Goal: Task Accomplishment & Management: Use online tool/utility

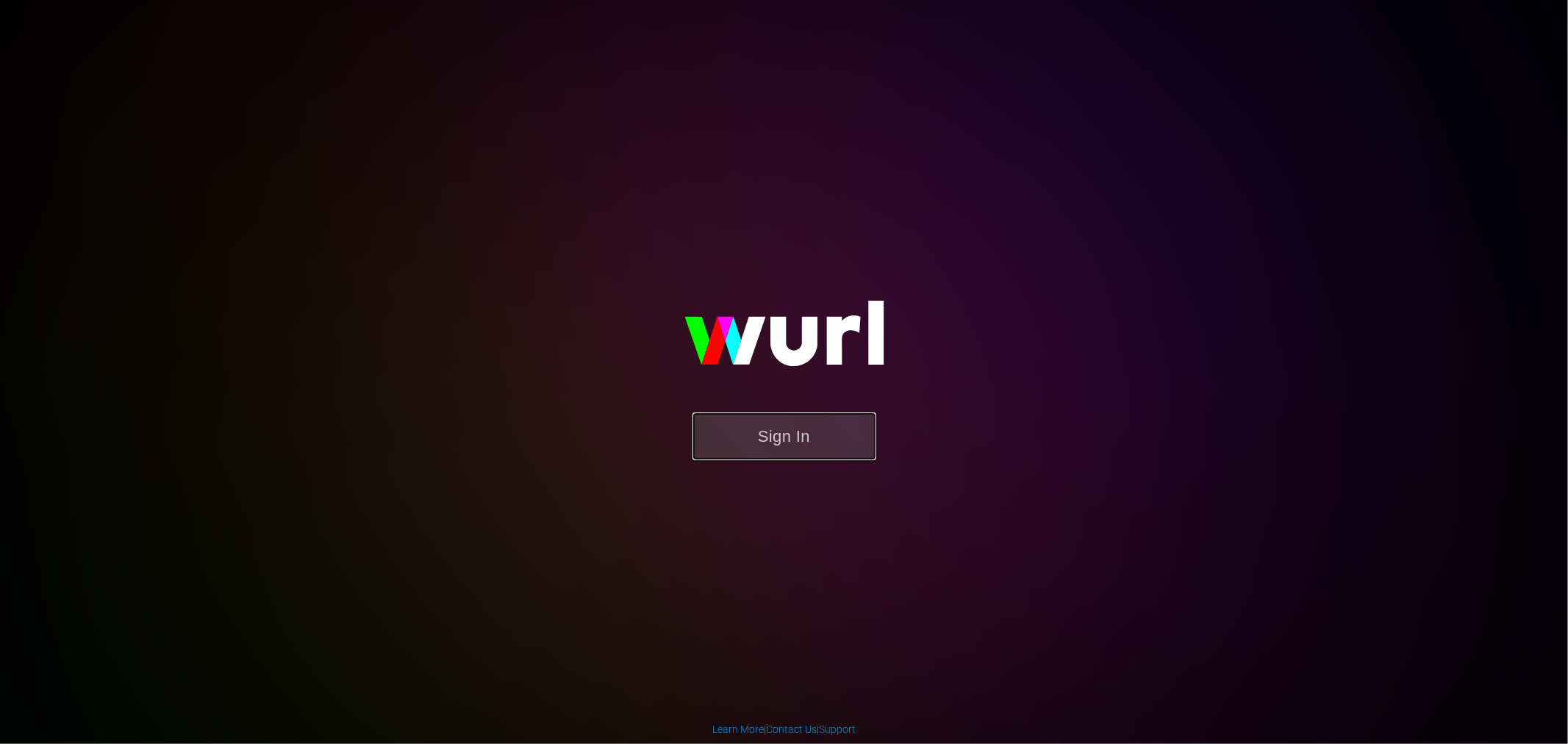
click at [744, 457] on button "Sign In" at bounding box center [784, 436] width 184 height 48
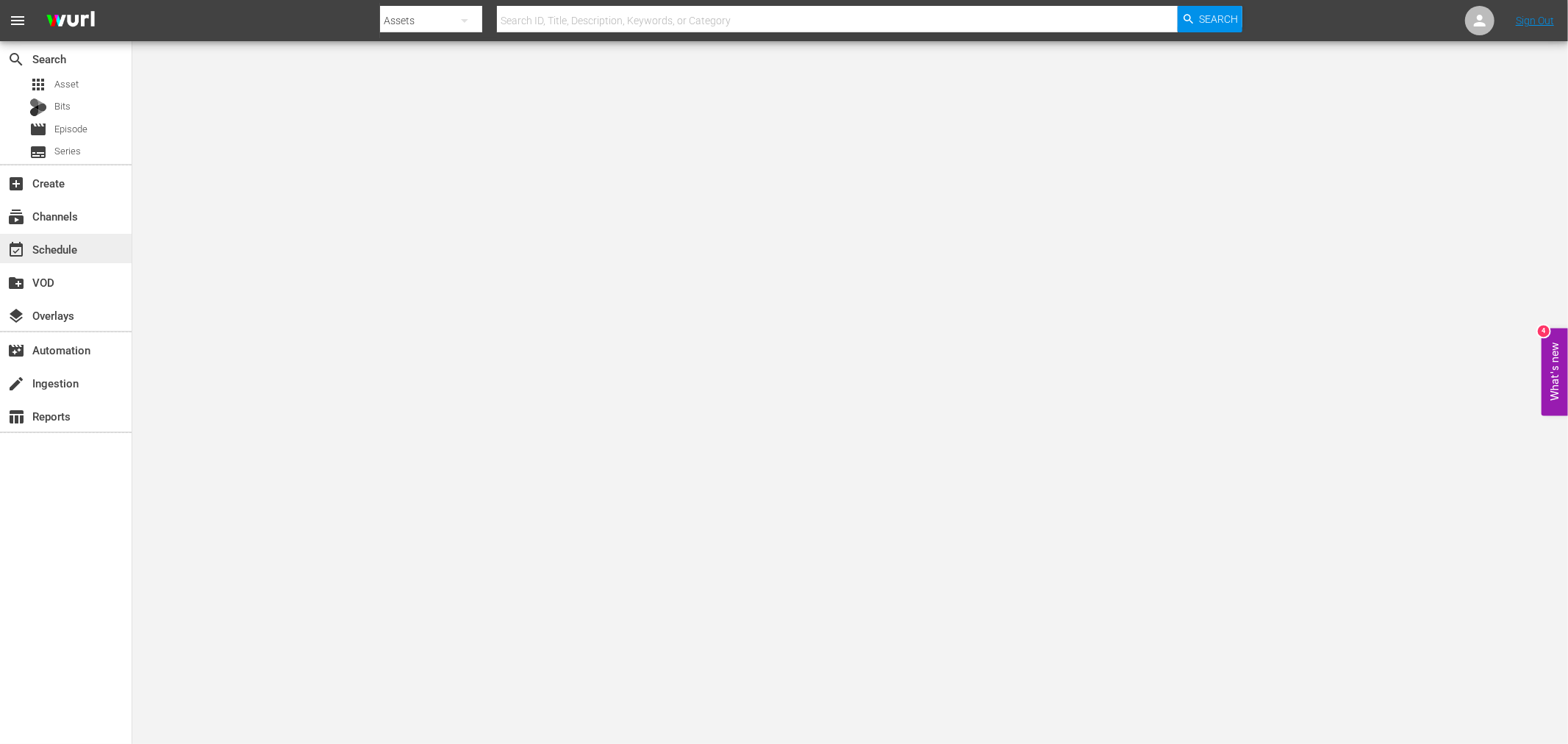
click at [99, 252] on div "event_available Schedule" at bounding box center [65, 249] width 132 height 30
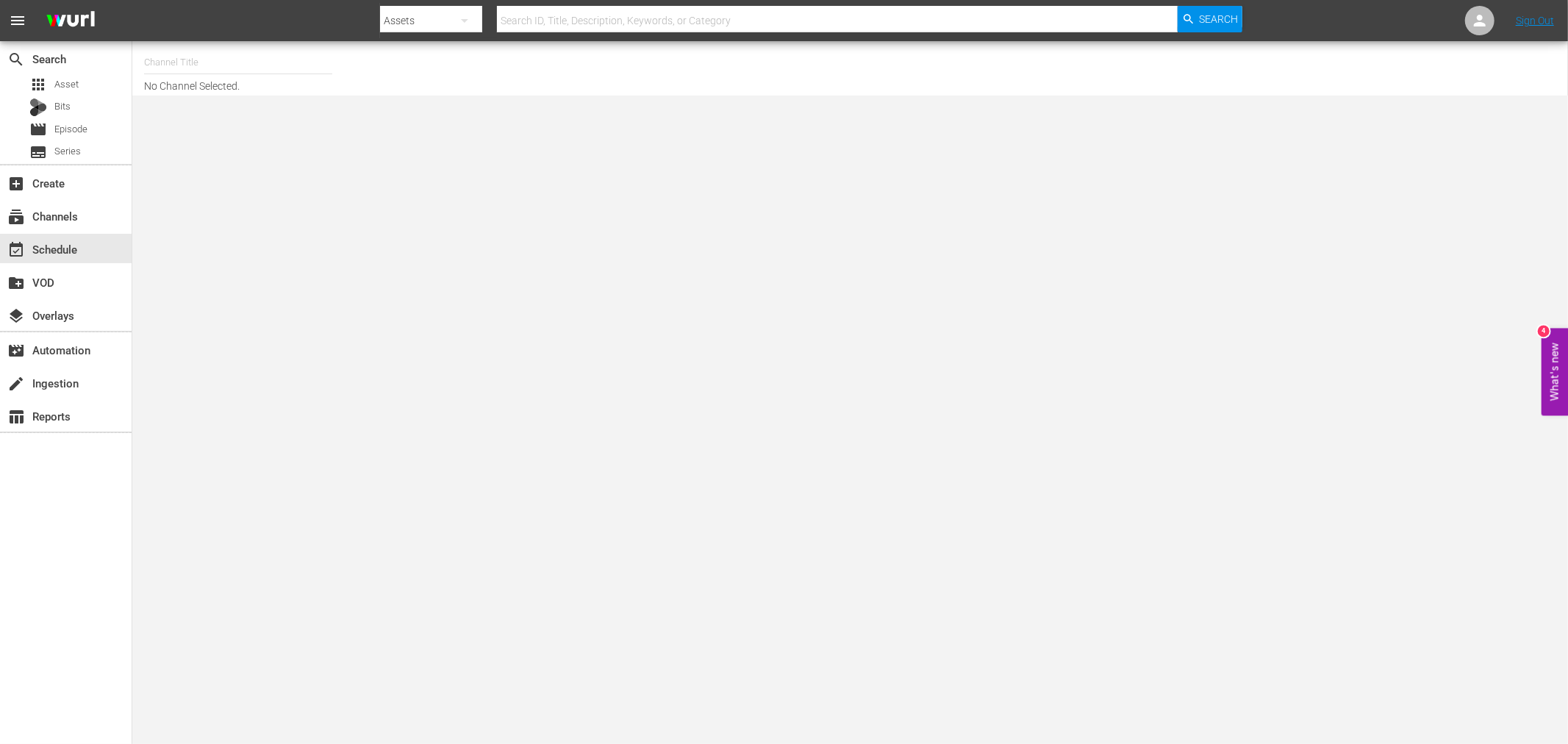
click at [197, 51] on input "text" at bounding box center [238, 62] width 188 height 35
type input "n"
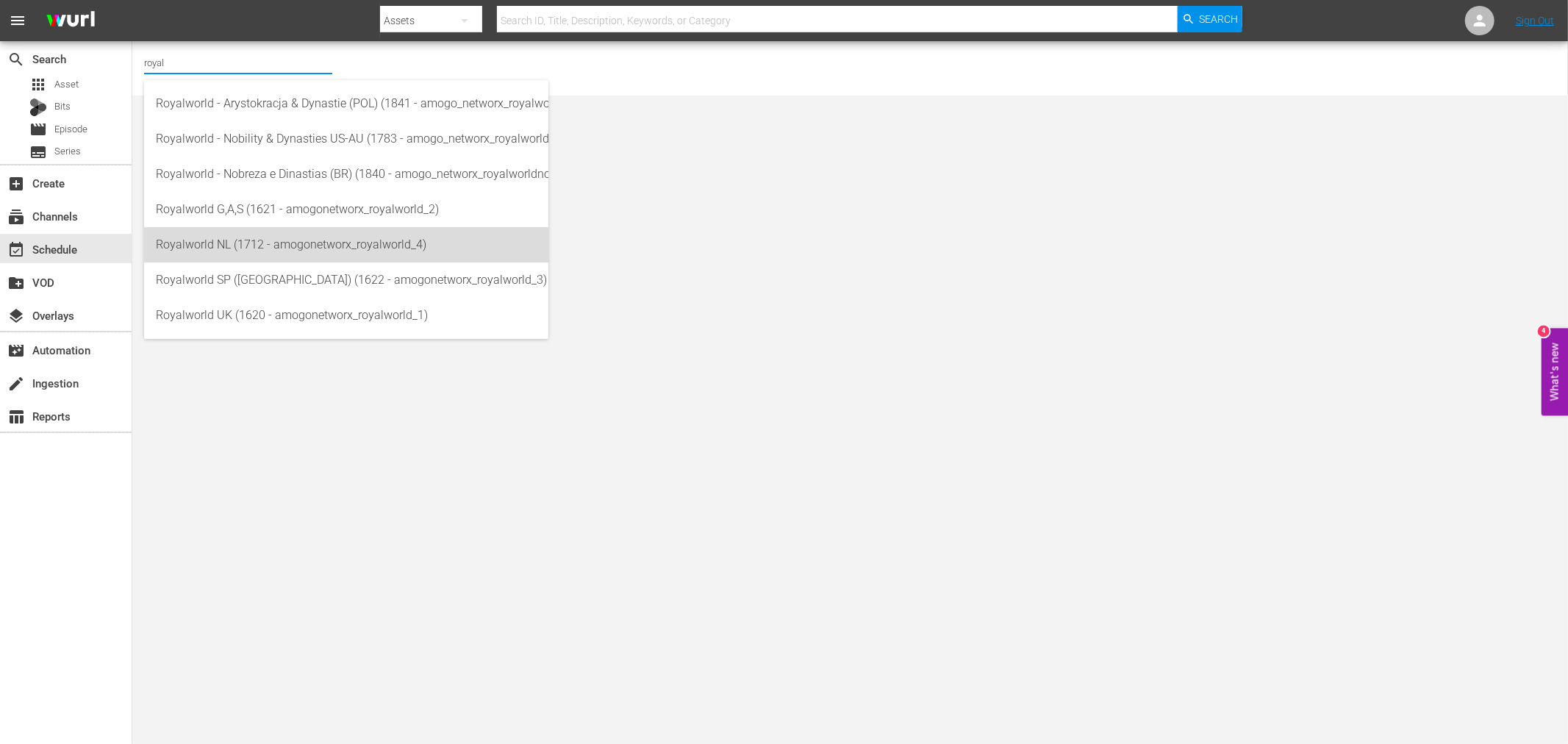
click at [276, 250] on div "Royalworld NL (1712 - amogonetworx_royalworld_4)" at bounding box center [346, 245] width 381 height 35
type input "Royalworld NL (1712 - amogonetworx_royalworld_4)"
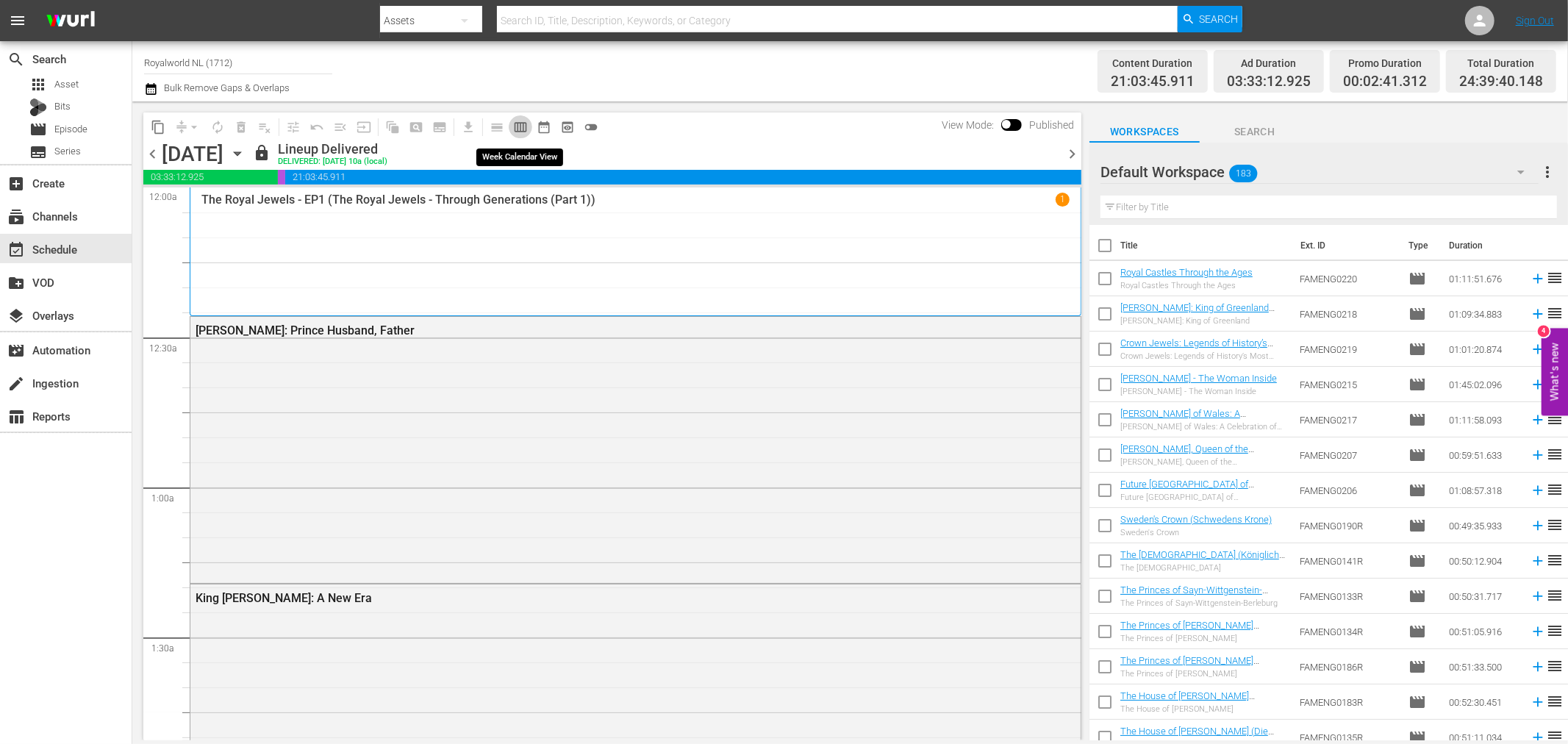
click at [523, 125] on span "calendar_view_week_outlined" at bounding box center [520, 127] width 15 height 15
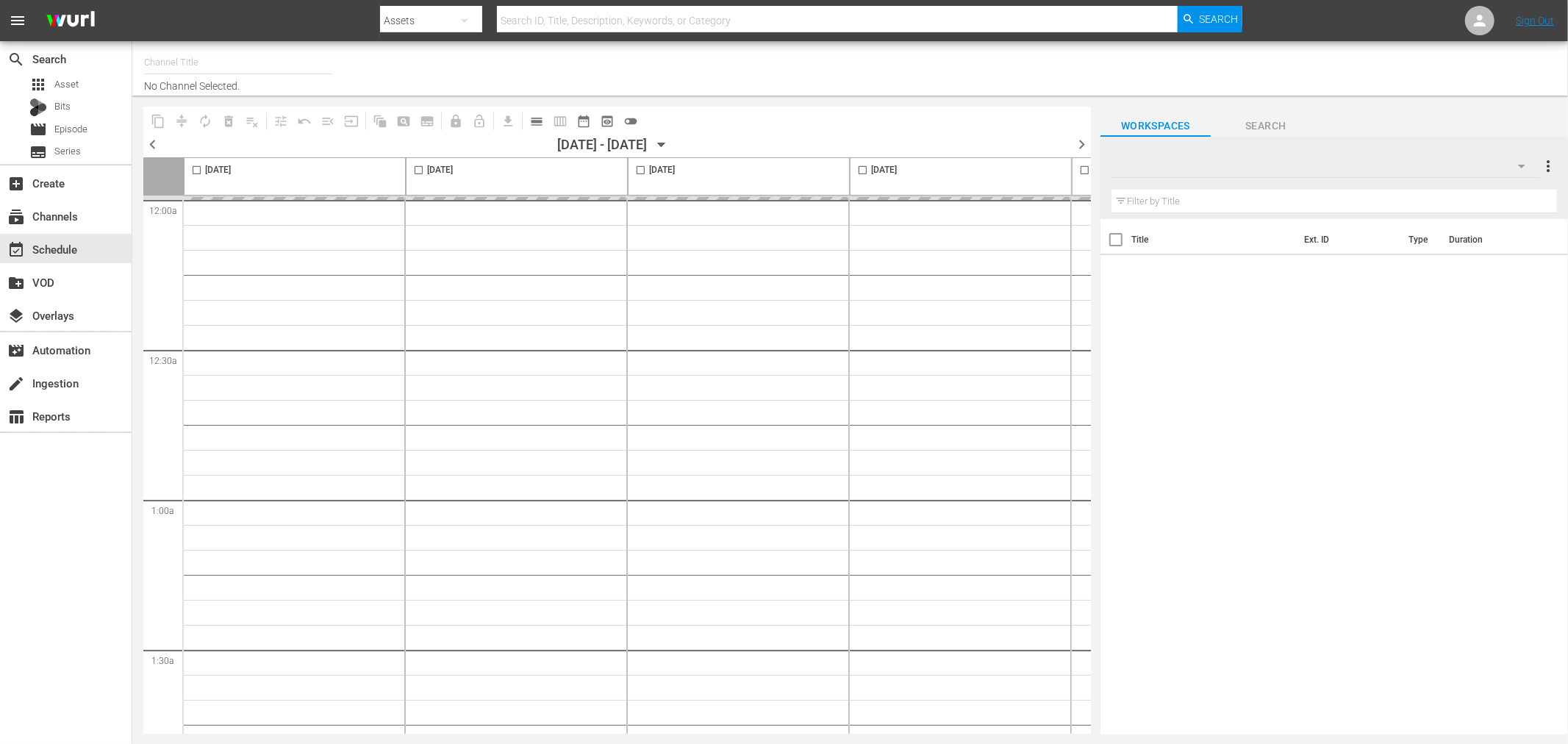
type input "Royalworld NL (1712)"
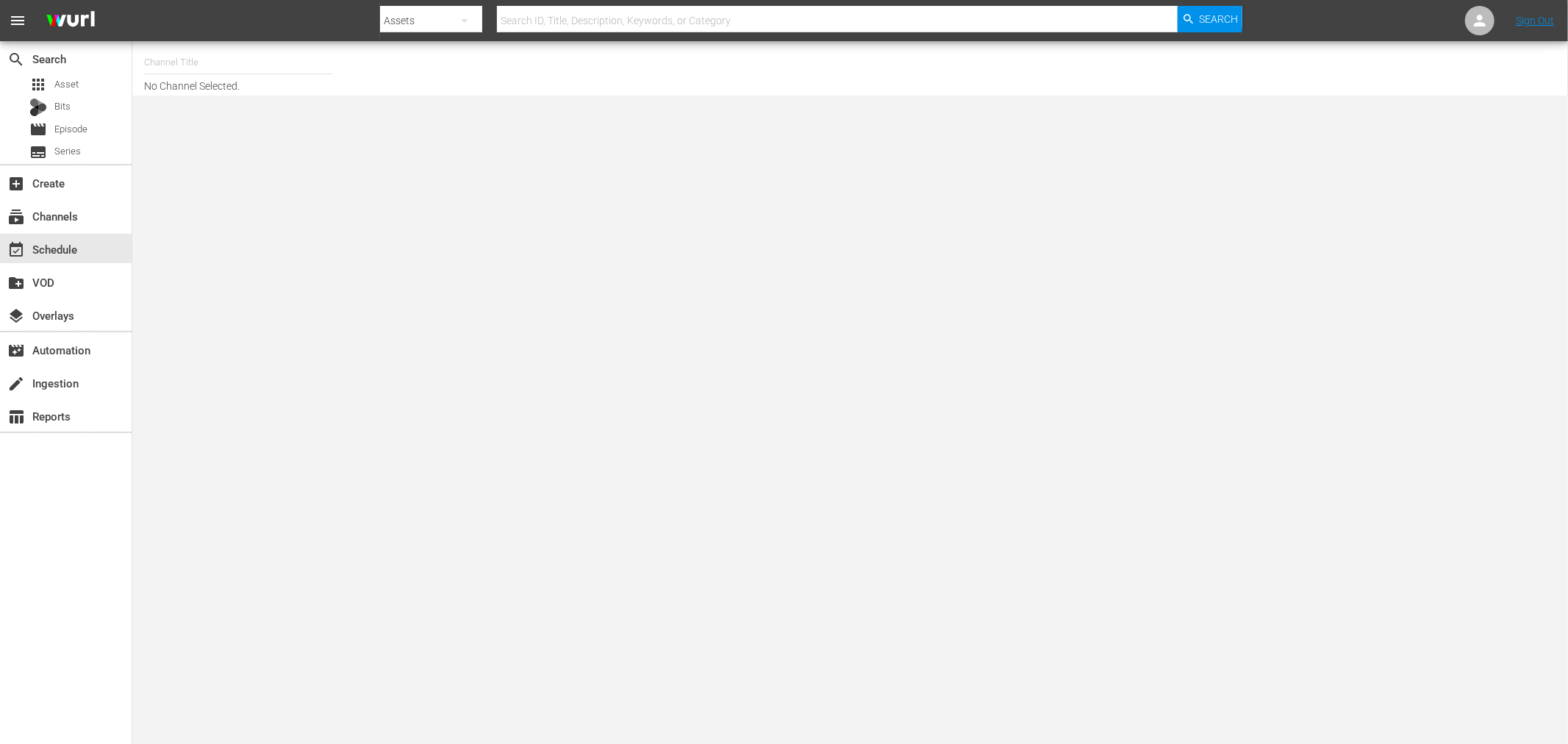
click at [210, 61] on input "text" at bounding box center [238, 62] width 188 height 35
drag, startPoint x: 211, startPoint y: 62, endPoint x: 189, endPoint y: 62, distance: 22.0
click at [189, 62] on input "text" at bounding box center [238, 62] width 188 height 35
drag, startPoint x: 189, startPoint y: 62, endPoint x: 166, endPoint y: 59, distance: 23.2
click at [166, 59] on input "text" at bounding box center [238, 62] width 188 height 35
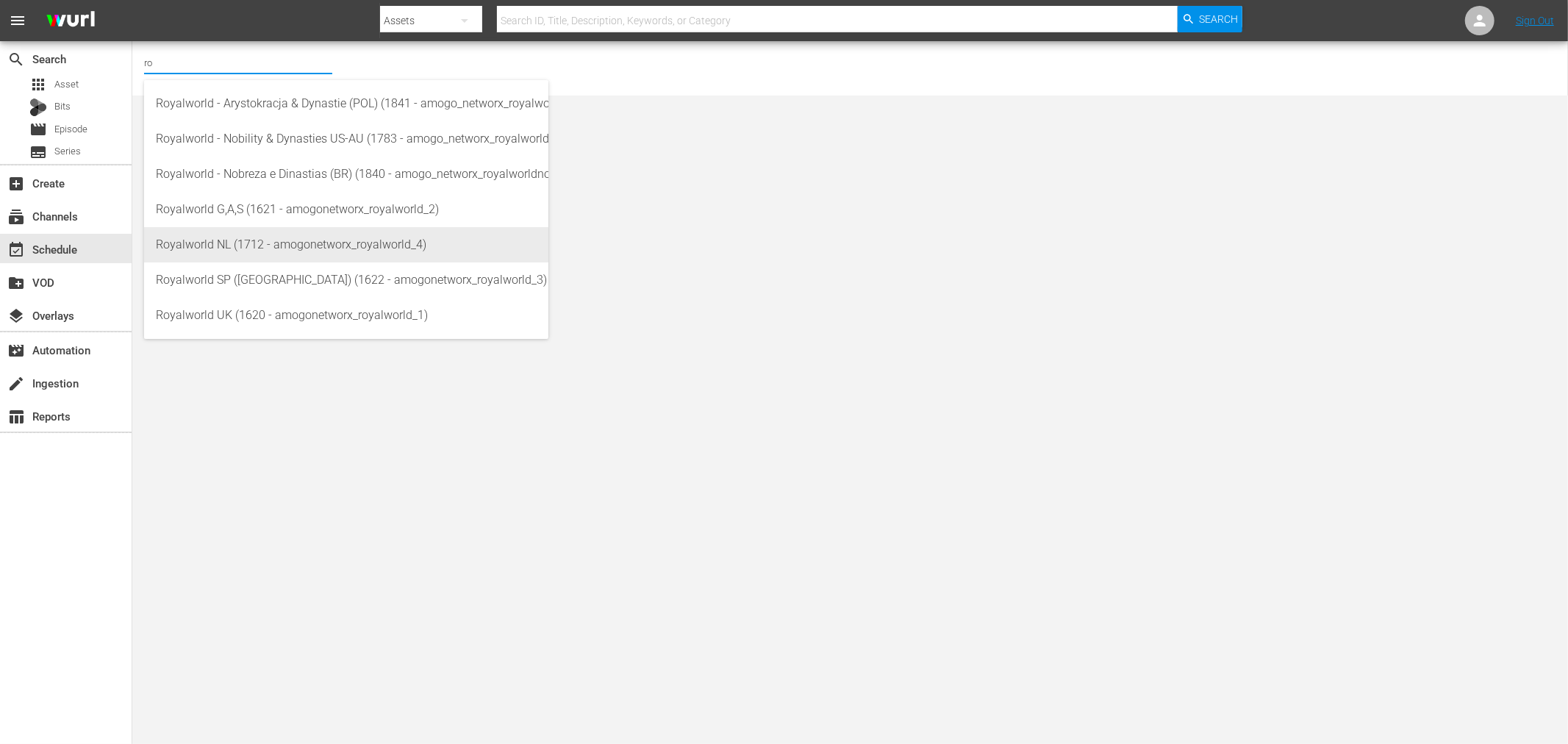
click at [285, 245] on div "Royalworld NL (1712 - amogonetworx_royalworld_4)" at bounding box center [346, 245] width 381 height 35
type input "Royalworld NL (1712 - amogonetworx_royalworld_4)"
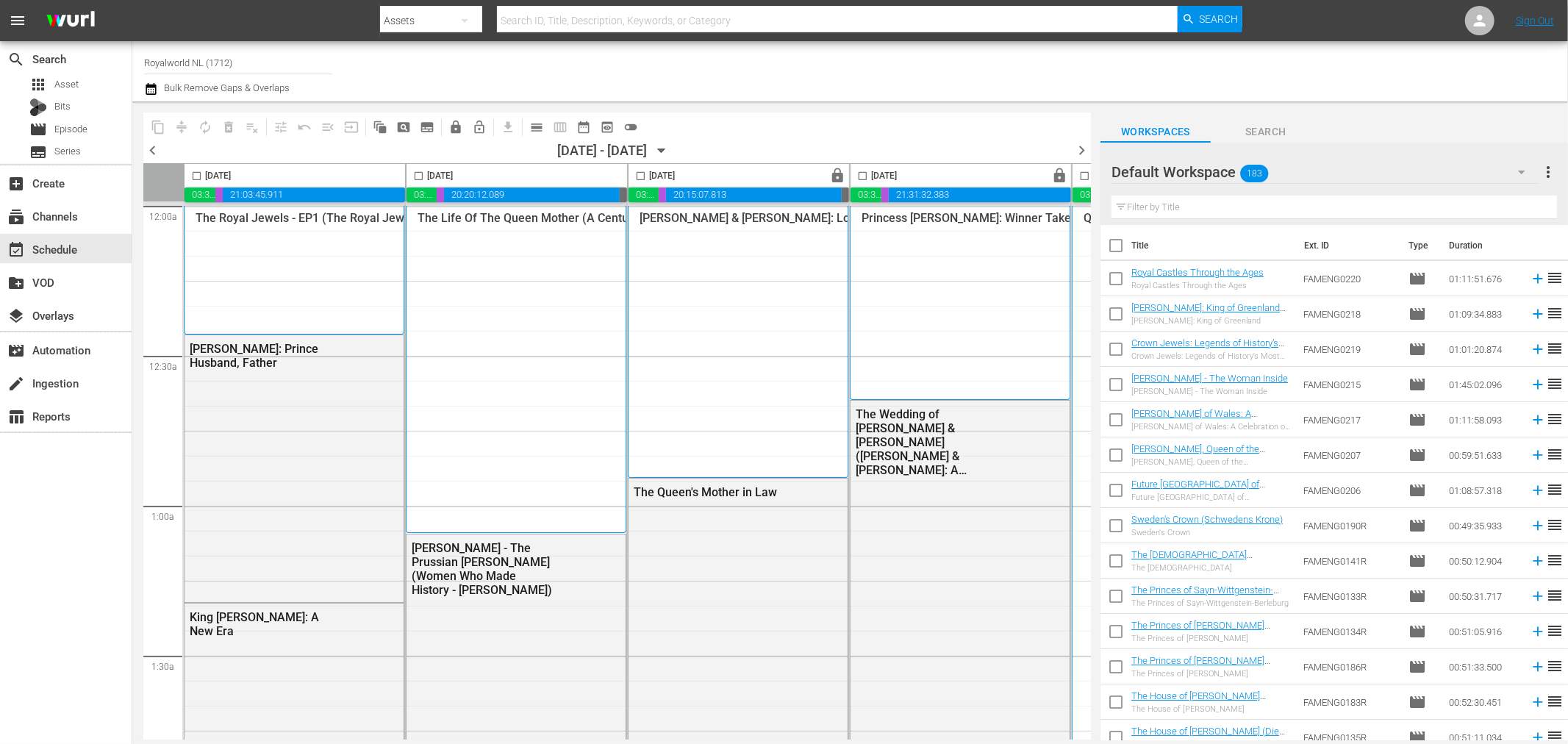
click at [705, 81] on div "Channel Title Royalworld NL (1712) Bulk Remove Gaps & Overlaps" at bounding box center [529, 72] width 770 height 53
